Goal: Check status: Check status

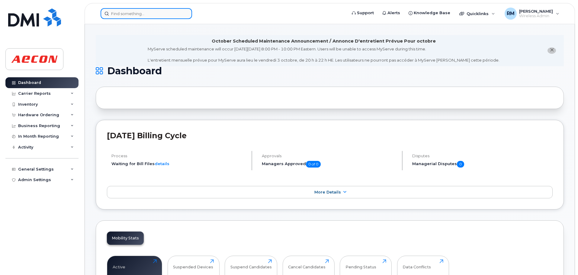
click at [129, 11] on input at bounding box center [146, 13] width 91 height 11
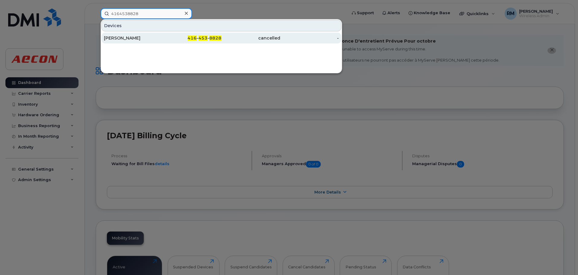
type input "4164538828"
click at [198, 37] on div "416 - 453 - 8828" at bounding box center [192, 38] width 59 height 6
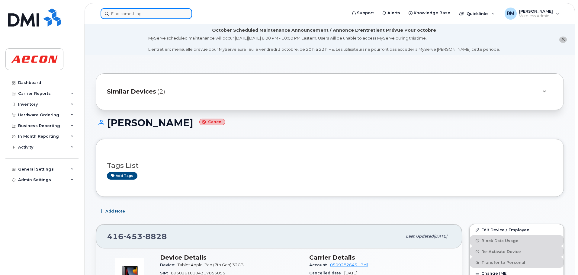
click at [126, 13] on input at bounding box center [146, 13] width 91 height 11
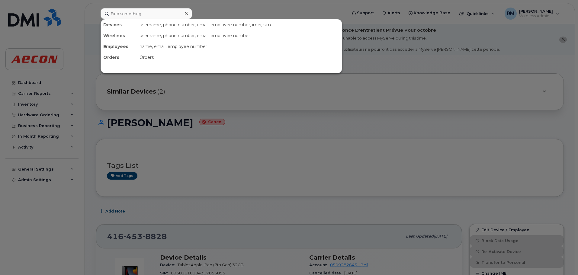
click at [227, 144] on div at bounding box center [289, 137] width 578 height 275
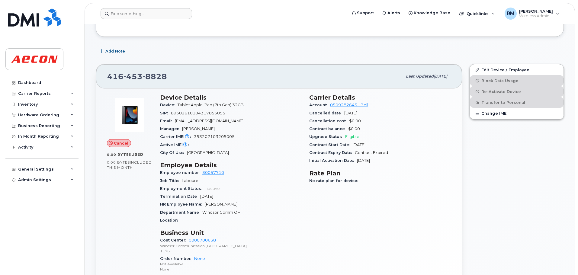
scroll to position [181, 0]
